Goal: Check status: Check status

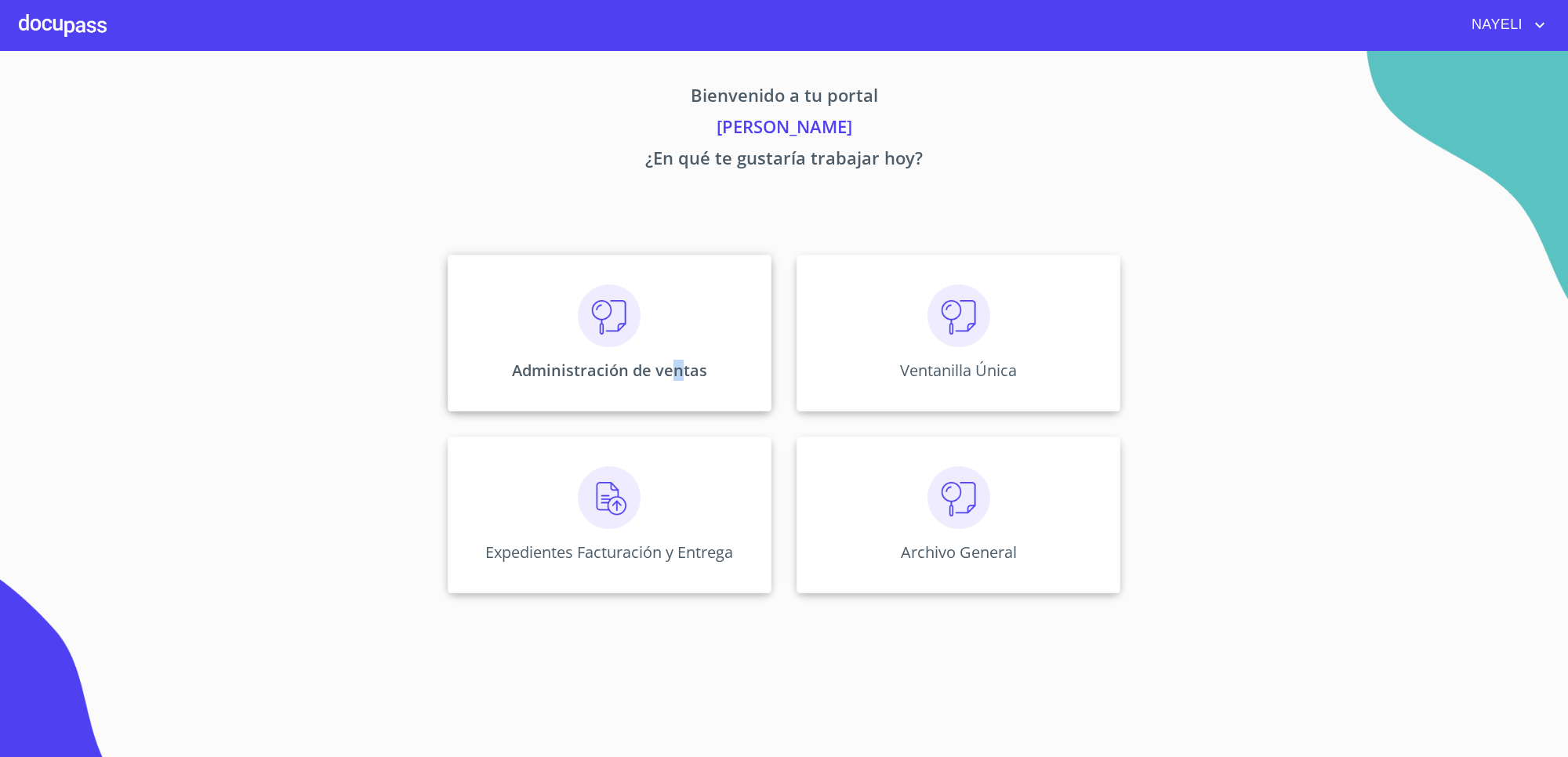
click at [672, 361] on p "Administración de ventas" at bounding box center [610, 370] width 195 height 21
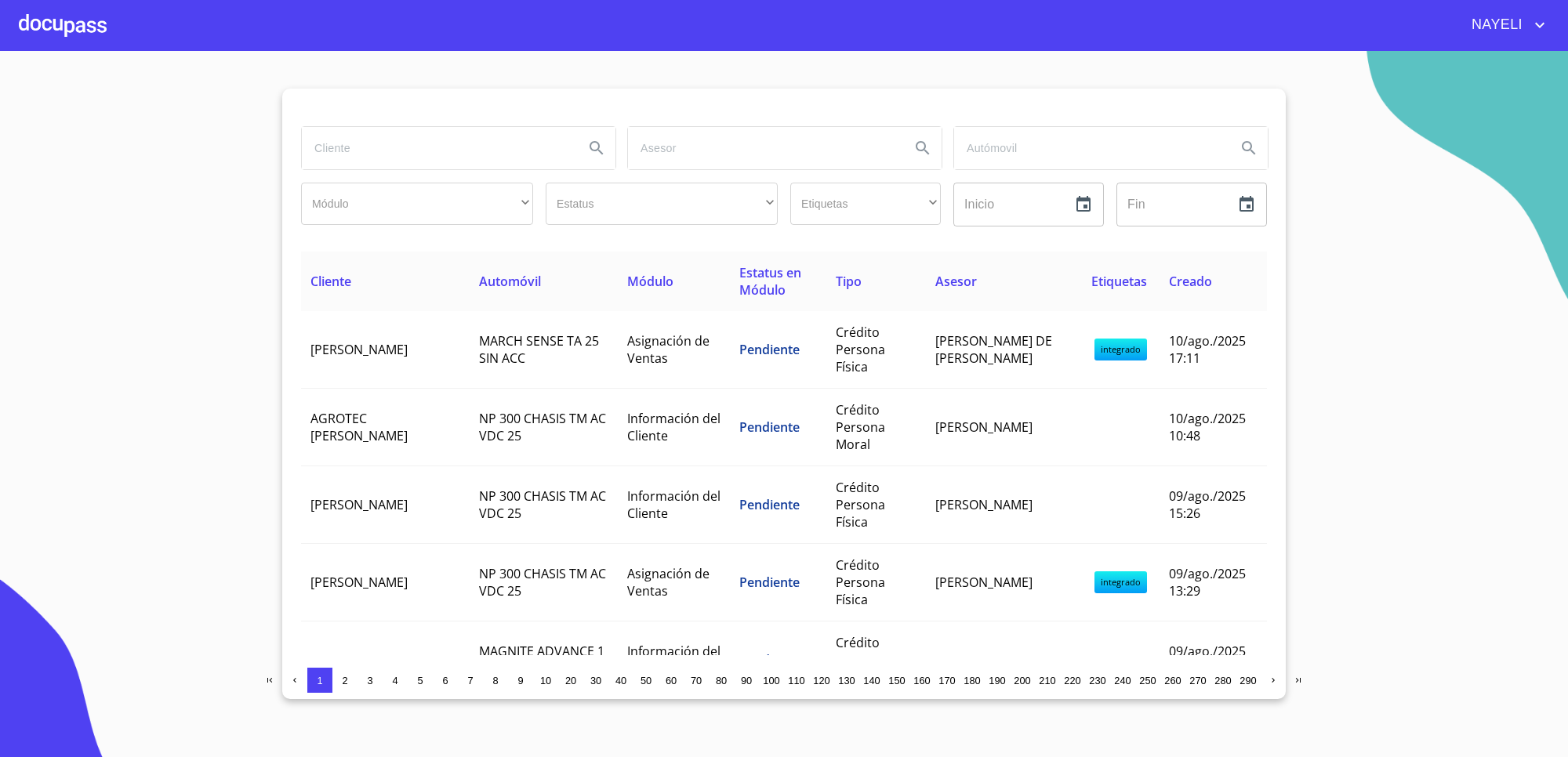
click at [414, 138] on input "search" at bounding box center [437, 148] width 269 height 42
type input "BBVA"
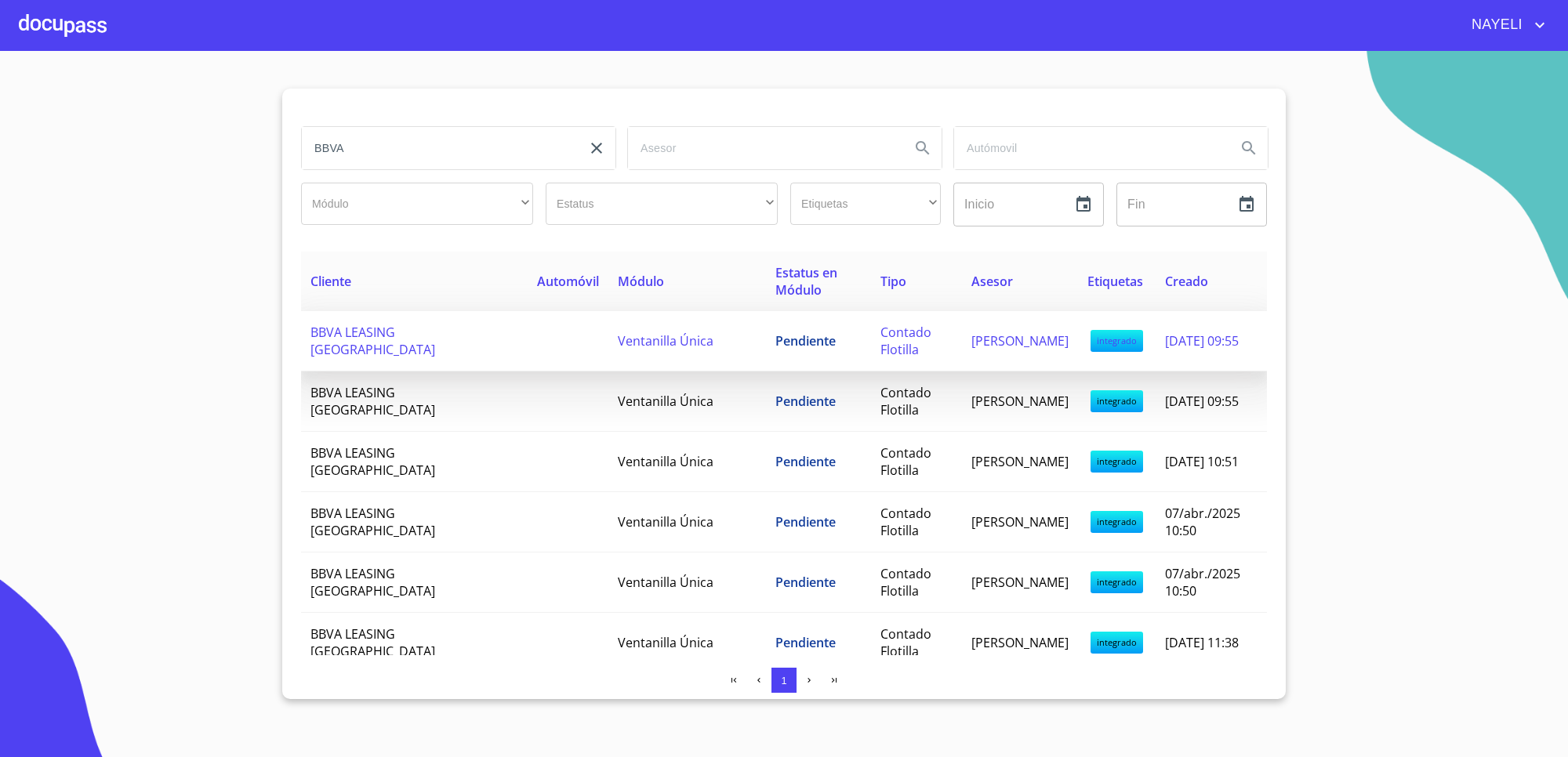
click at [998, 359] on td "[PERSON_NAME]" at bounding box center [1020, 341] width 116 height 61
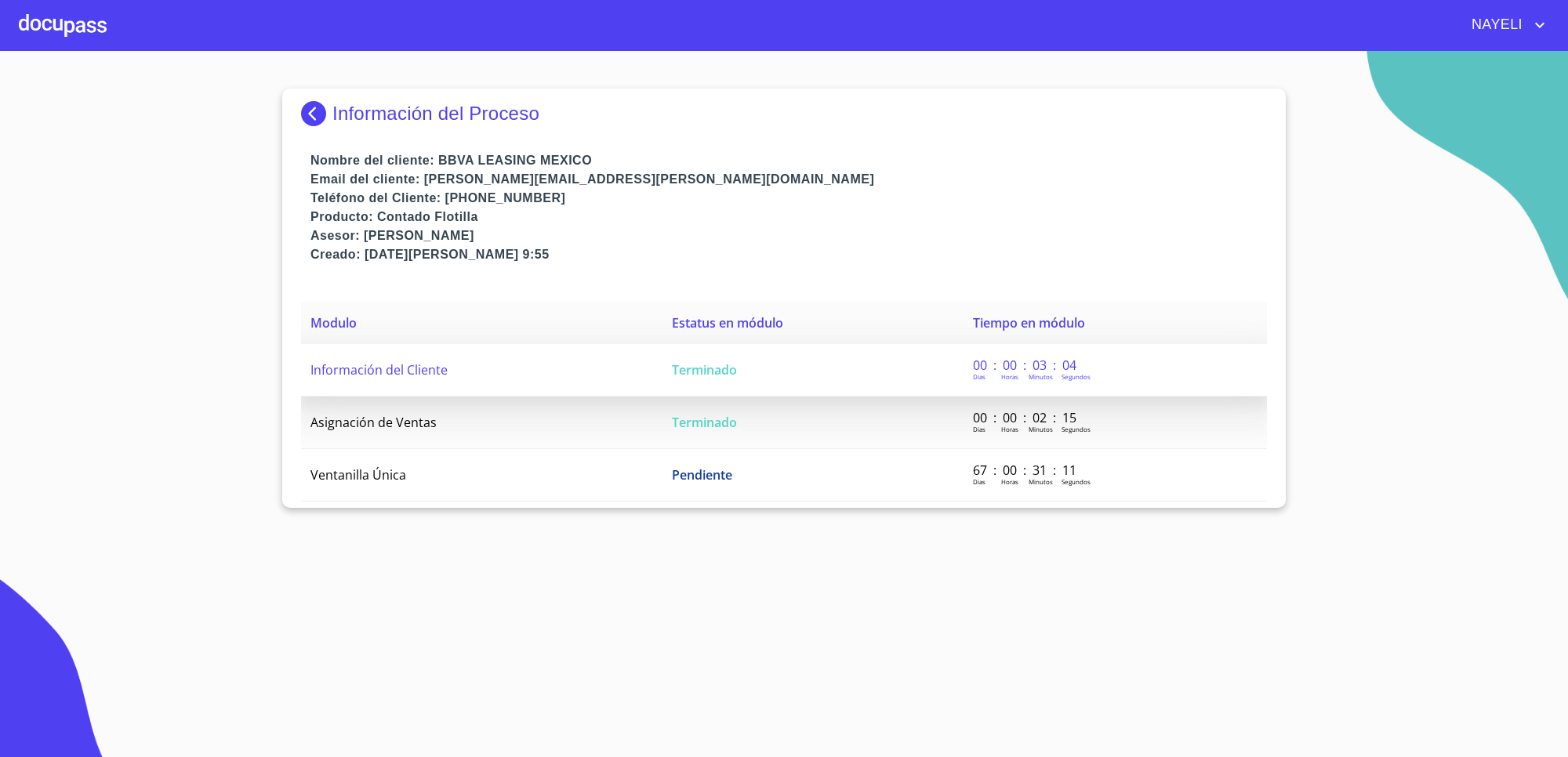
click at [863, 351] on td "Terminado" at bounding box center [813, 370] width 301 height 52
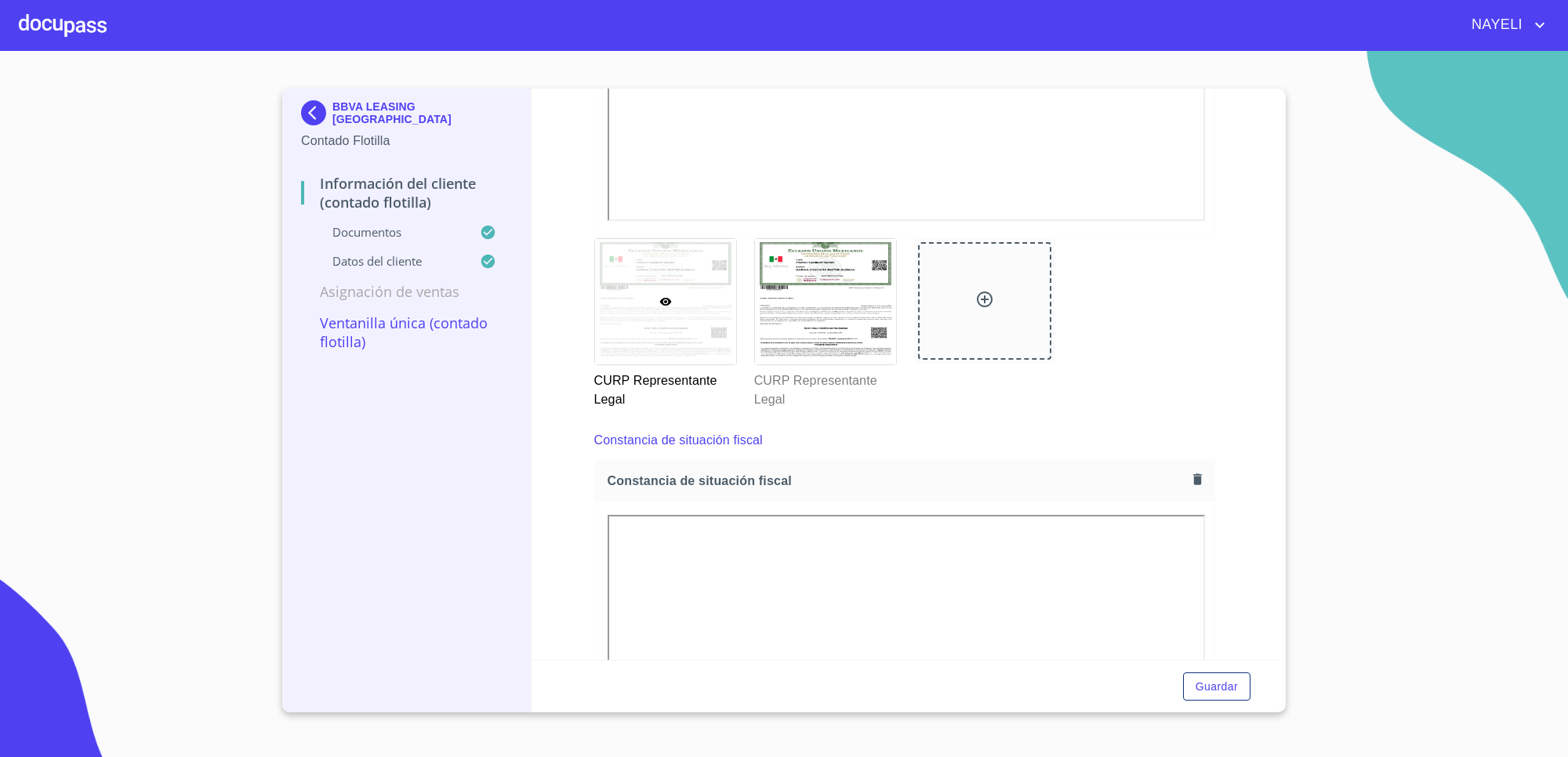
scroll to position [2938, 0]
